Goal: Check status: Check status

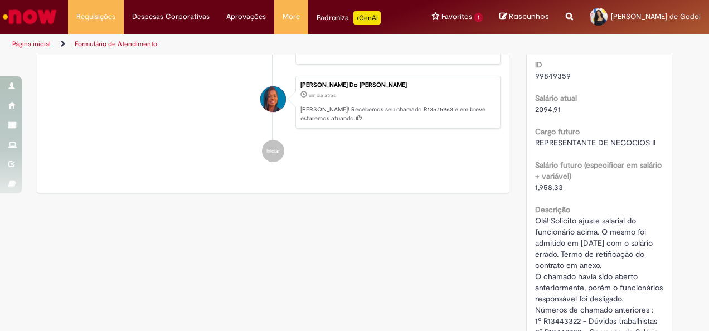
scroll to position [621, 0]
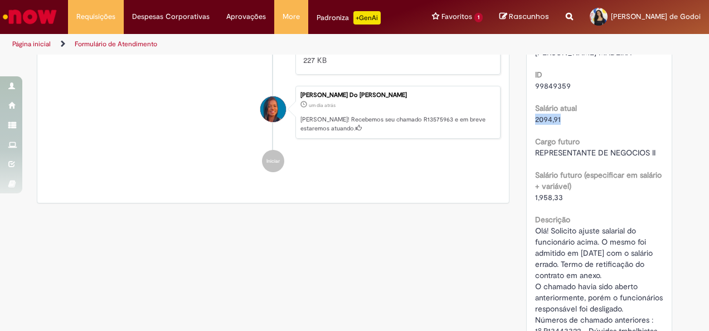
drag, startPoint x: 560, startPoint y: 116, endPoint x: 520, endPoint y: 120, distance: 39.8
copy span "2094,91"
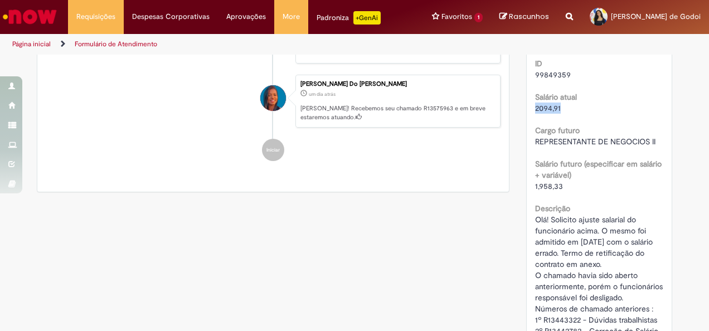
scroll to position [623, 0]
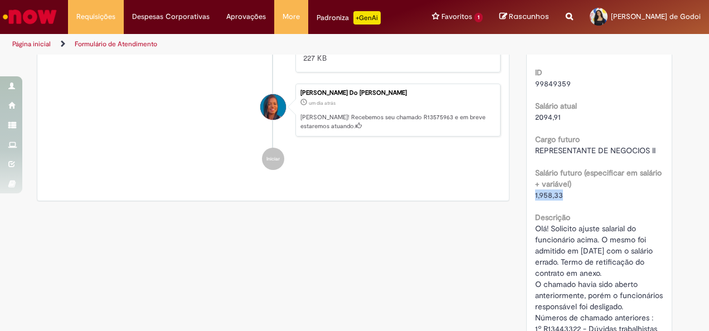
drag, startPoint x: 560, startPoint y: 197, endPoint x: 526, endPoint y: 197, distance: 34.5
copy span "1,958,33"
